Goal: Task Accomplishment & Management: Manage account settings

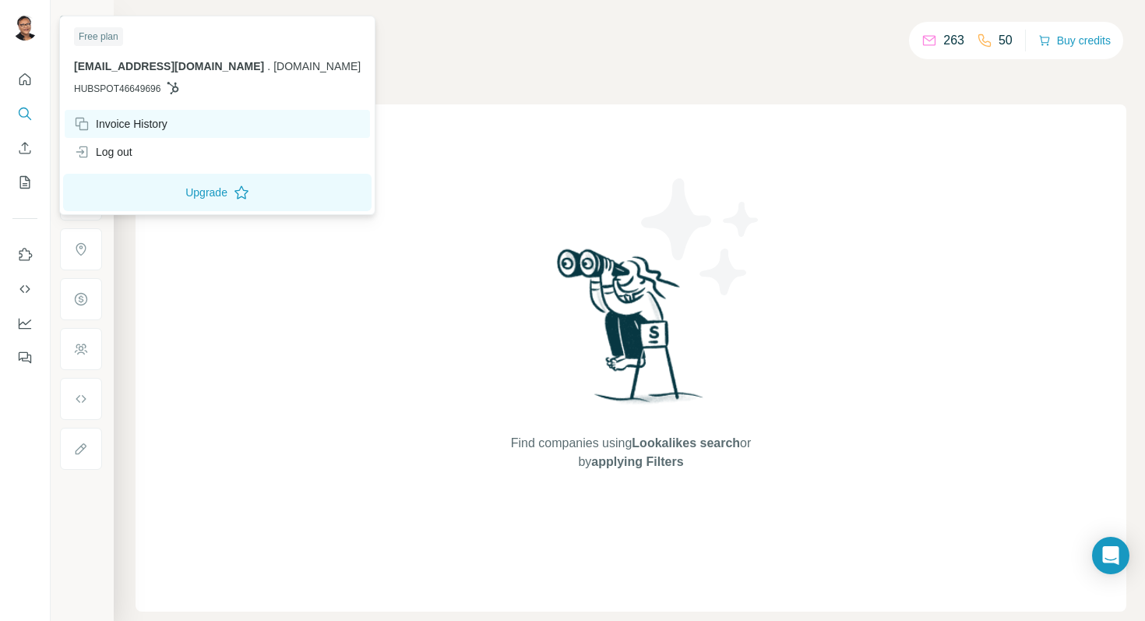
click at [160, 122] on div "Invoice History" at bounding box center [120, 124] width 93 height 16
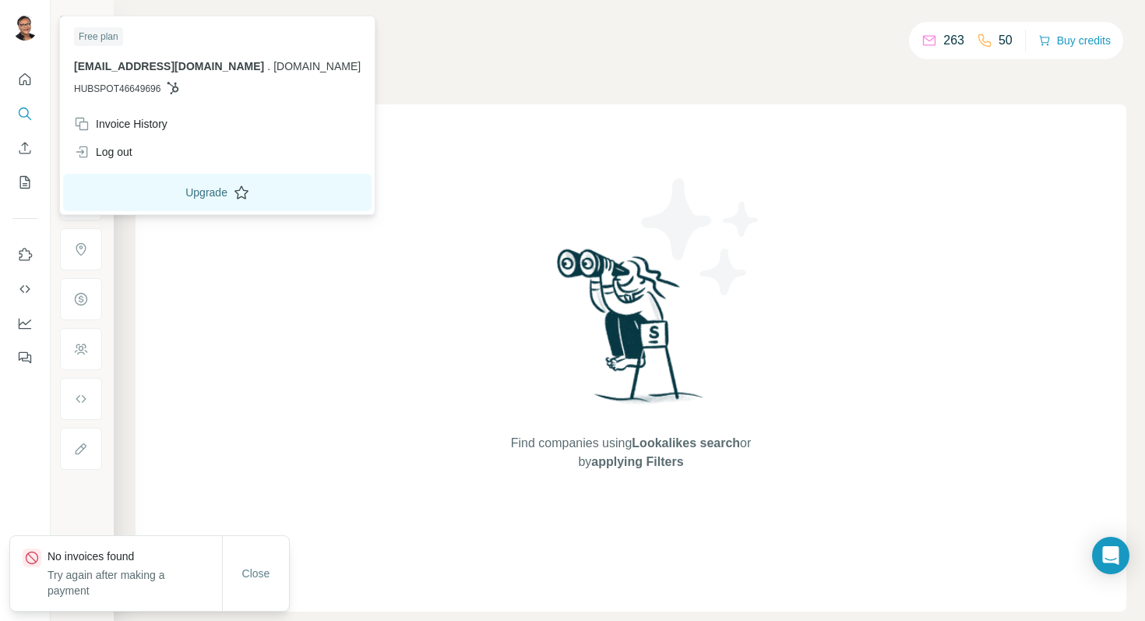
click at [146, 201] on button "Upgrade" at bounding box center [217, 192] width 308 height 37
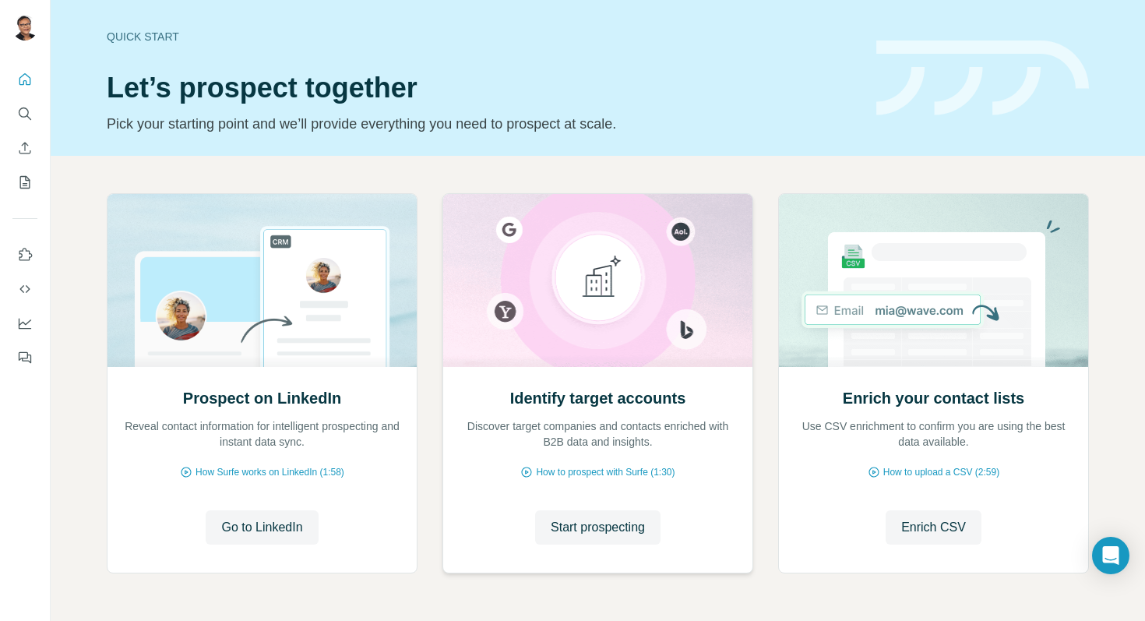
scroll to position [52, 0]
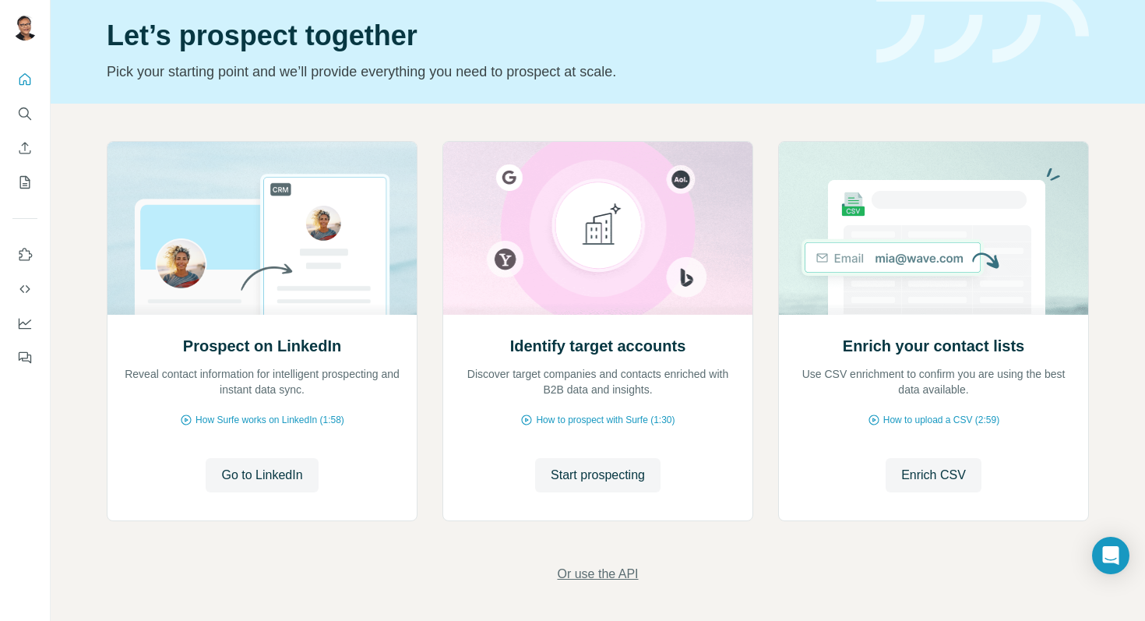
click at [610, 574] on span "Or use the API" at bounding box center [597, 574] width 81 height 19
